Goal: Transaction & Acquisition: Purchase product/service

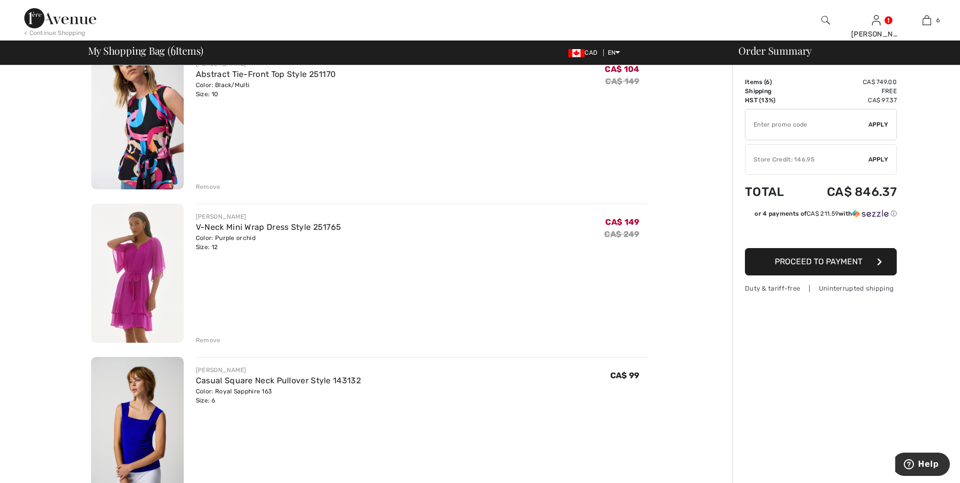
scroll to position [405, 0]
click at [143, 263] on img at bounding box center [137, 272] width 93 height 139
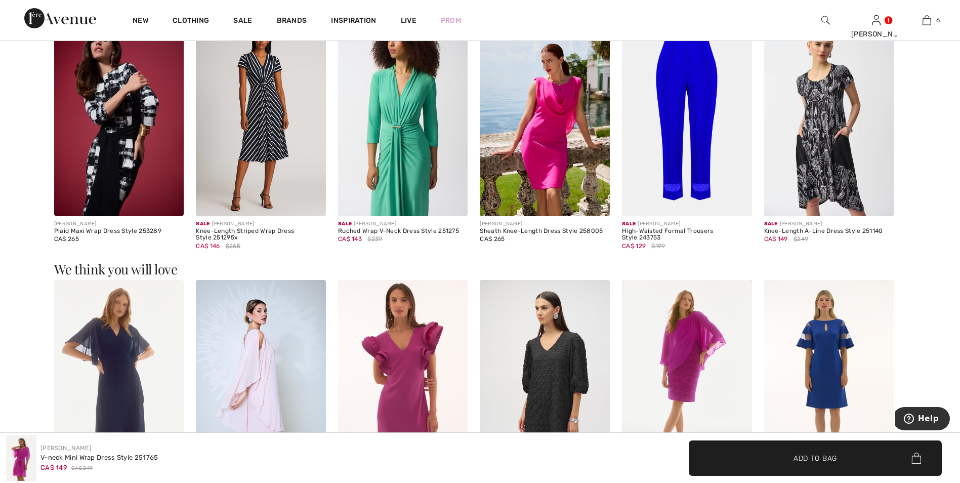
scroll to position [1113, 0]
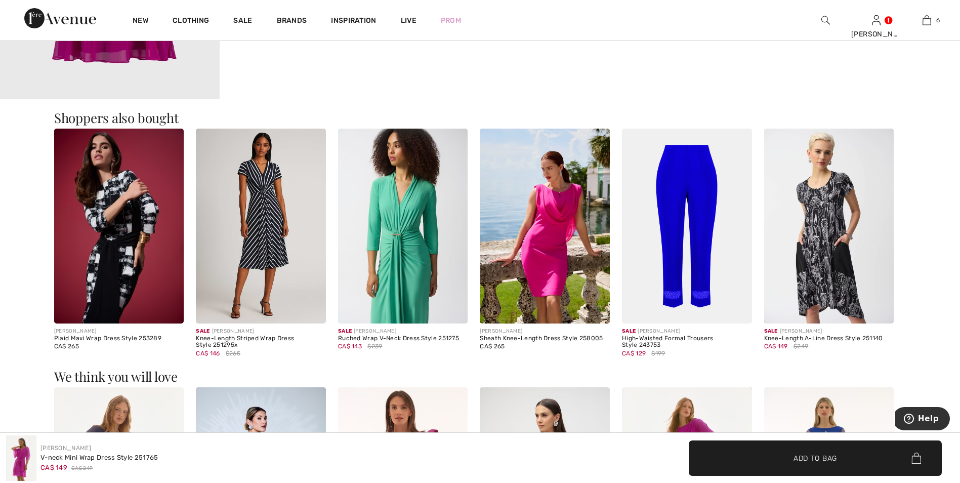
click at [686, 217] on img at bounding box center [687, 226] width 130 height 195
